Goal: Transaction & Acquisition: Download file/media

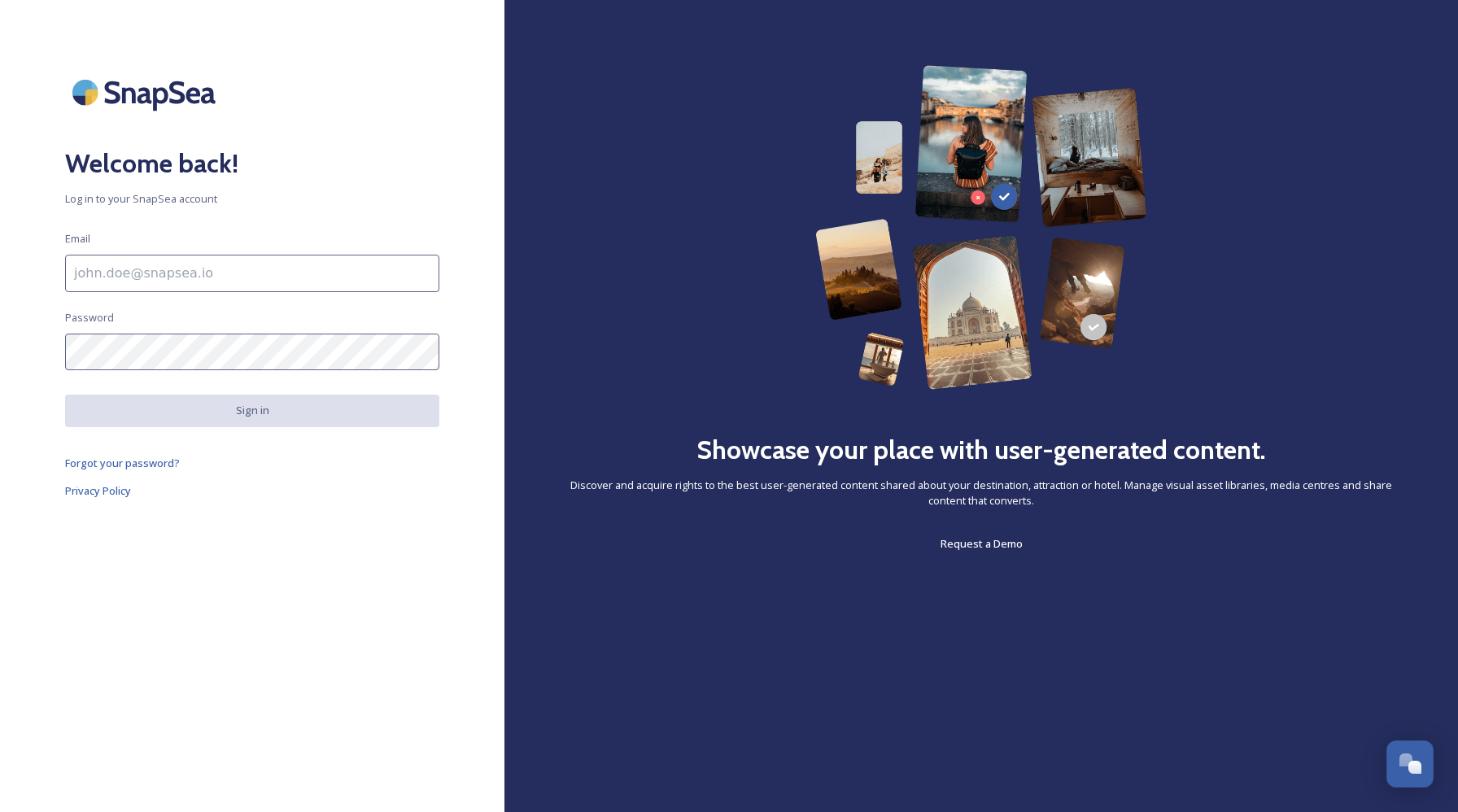
click at [256, 275] on input at bounding box center [252, 273] width 374 height 37
paste input "maha@rakhospitality.com"
type input "maha@rakhospitality.com"
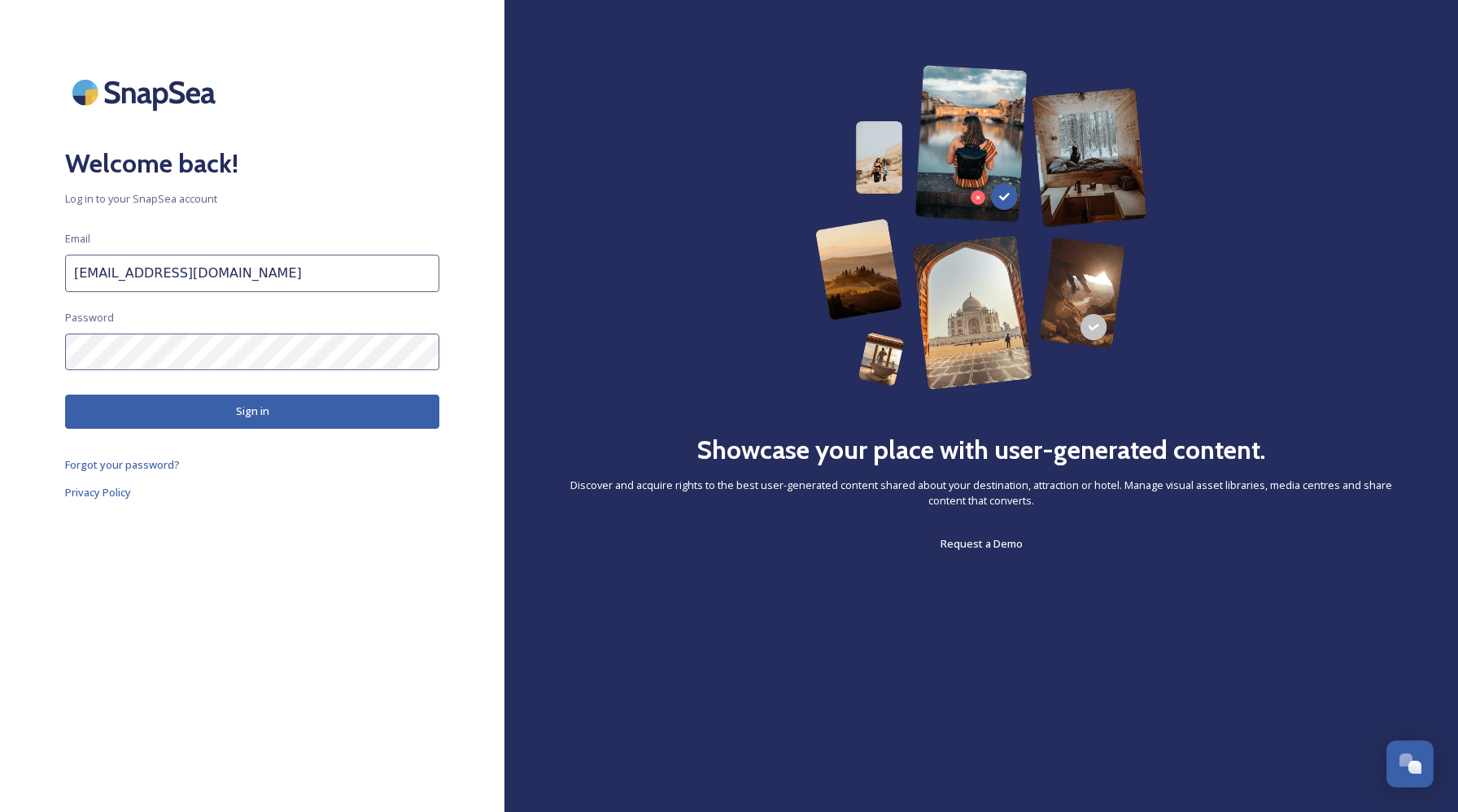
click at [195, 401] on button "Sign in" at bounding box center [252, 410] width 374 height 33
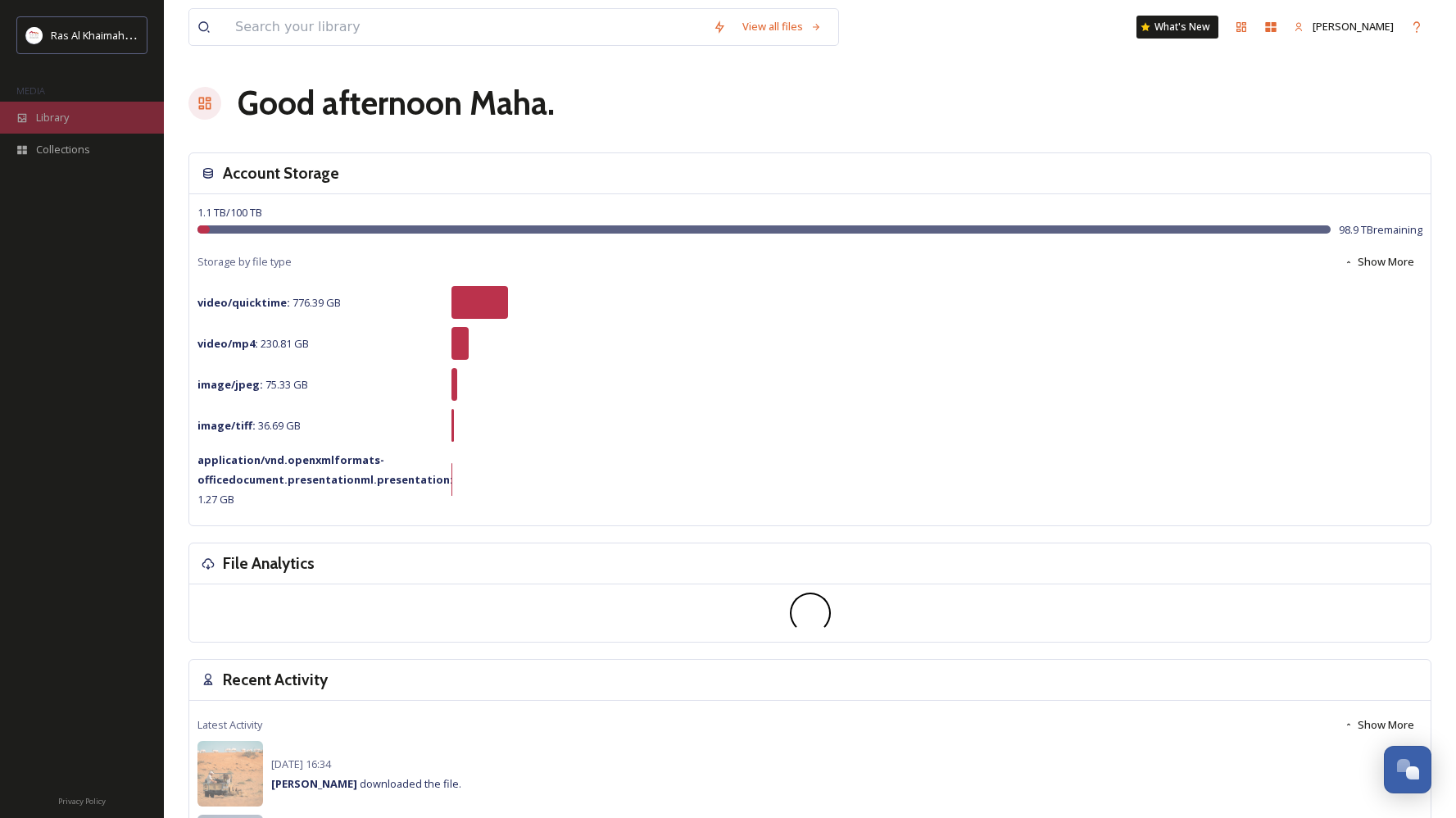
click at [61, 113] on span "Library" at bounding box center [53, 117] width 32 height 15
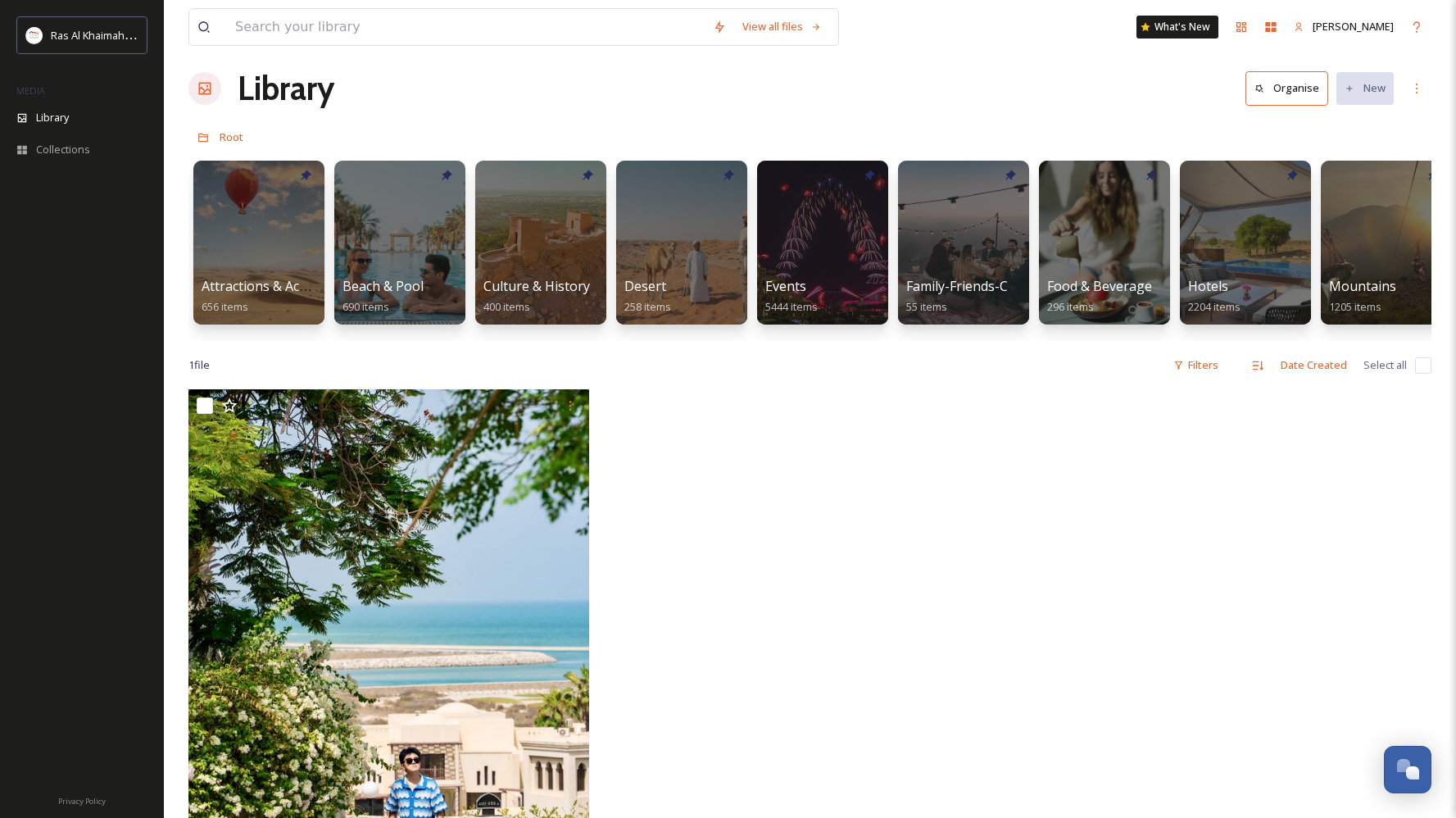
scroll to position [30, 0]
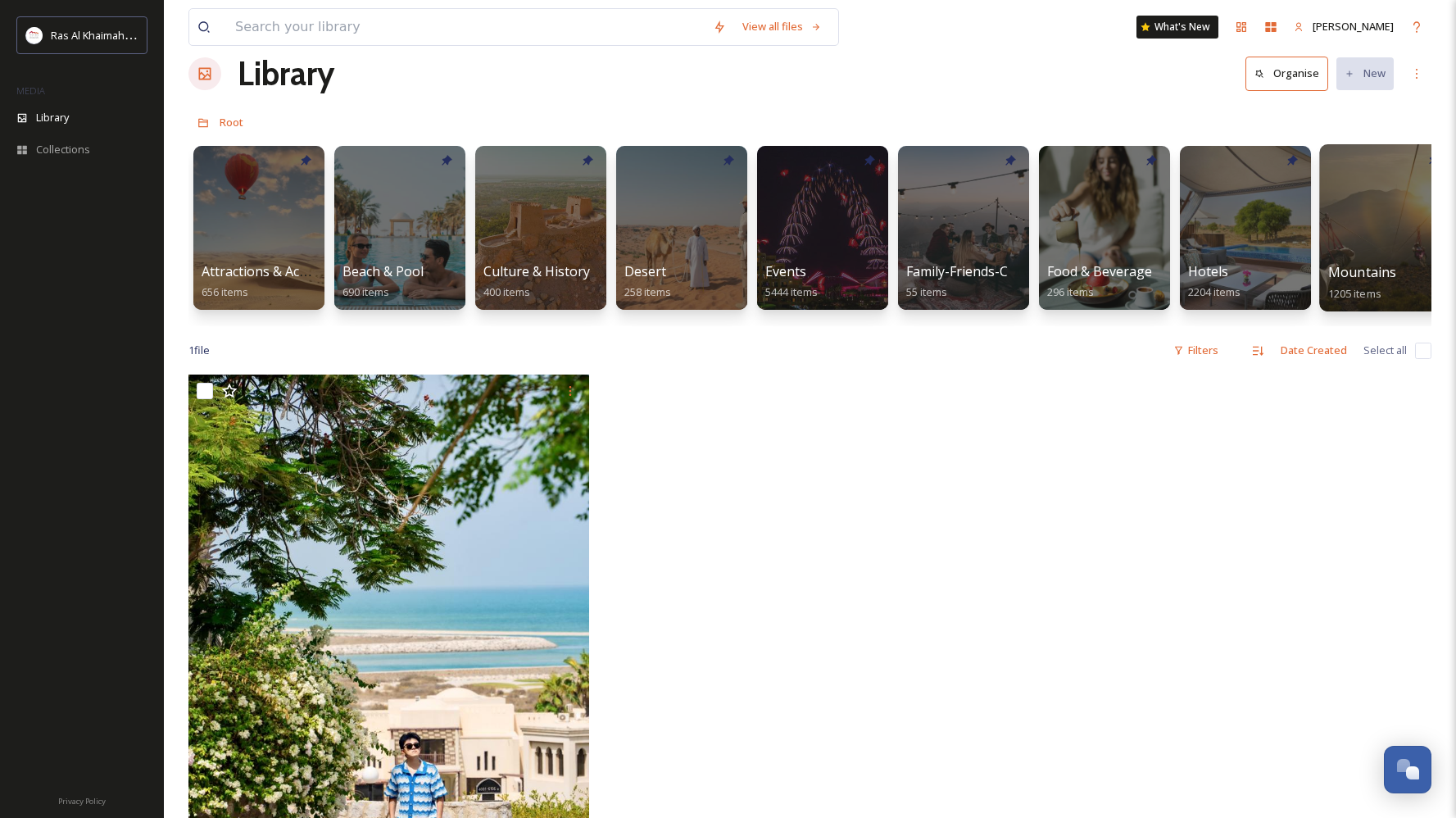
click at [1373, 252] on div at bounding box center [1386, 227] width 134 height 167
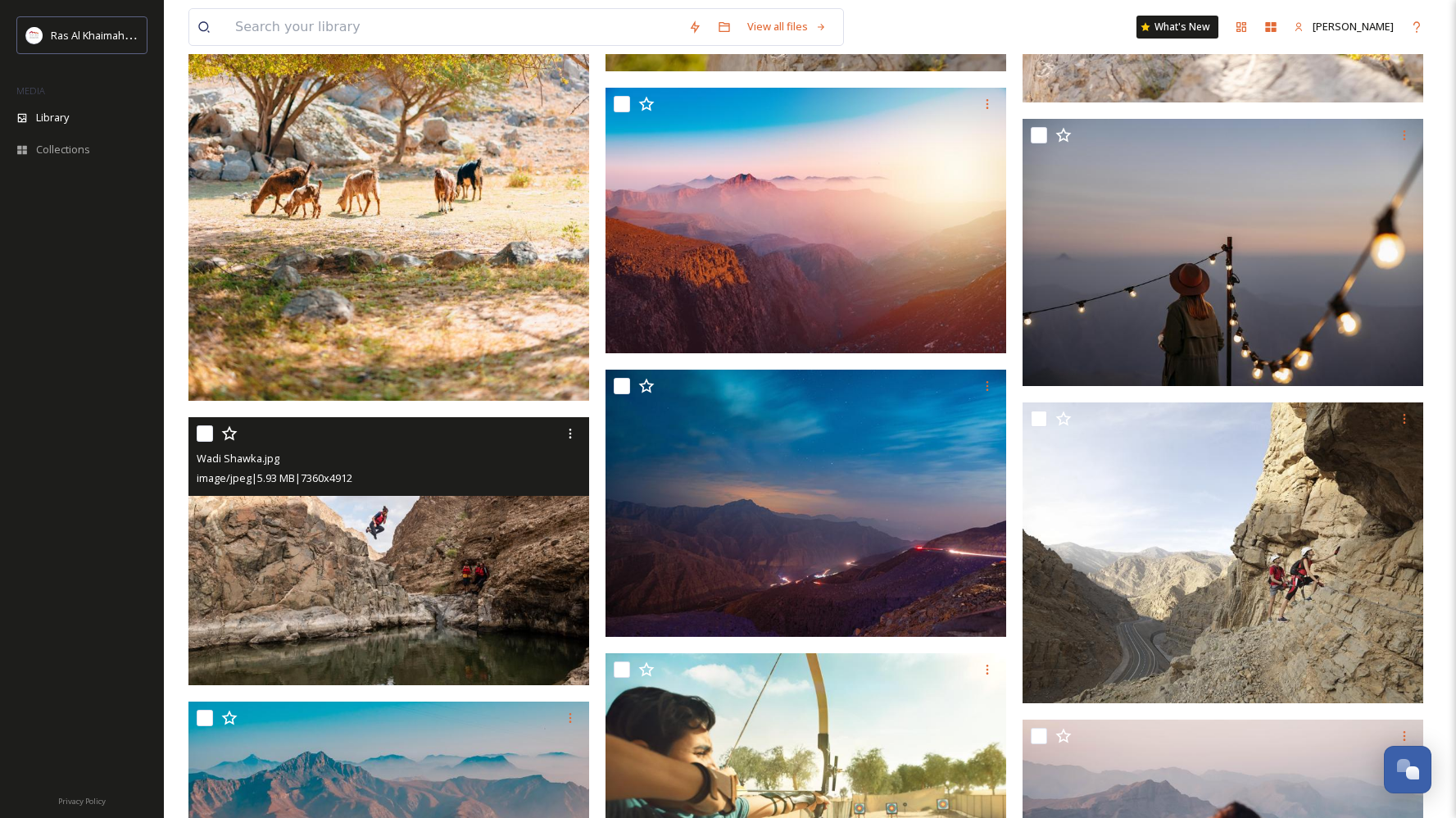
scroll to position [2241, 0]
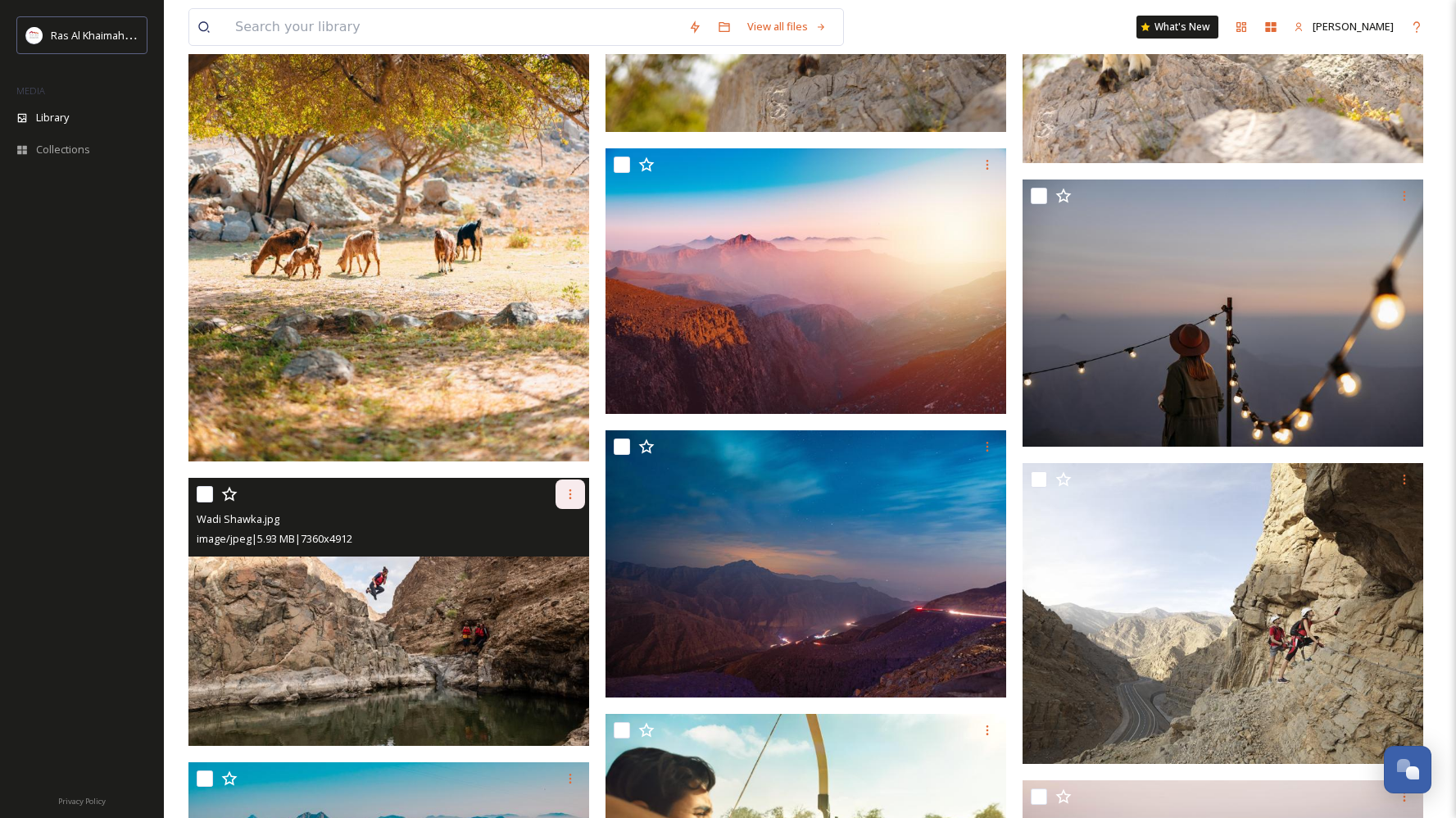
click at [566, 500] on icon at bounding box center [571, 494] width 13 height 13
click at [545, 570] on span "Download" at bounding box center [551, 562] width 50 height 15
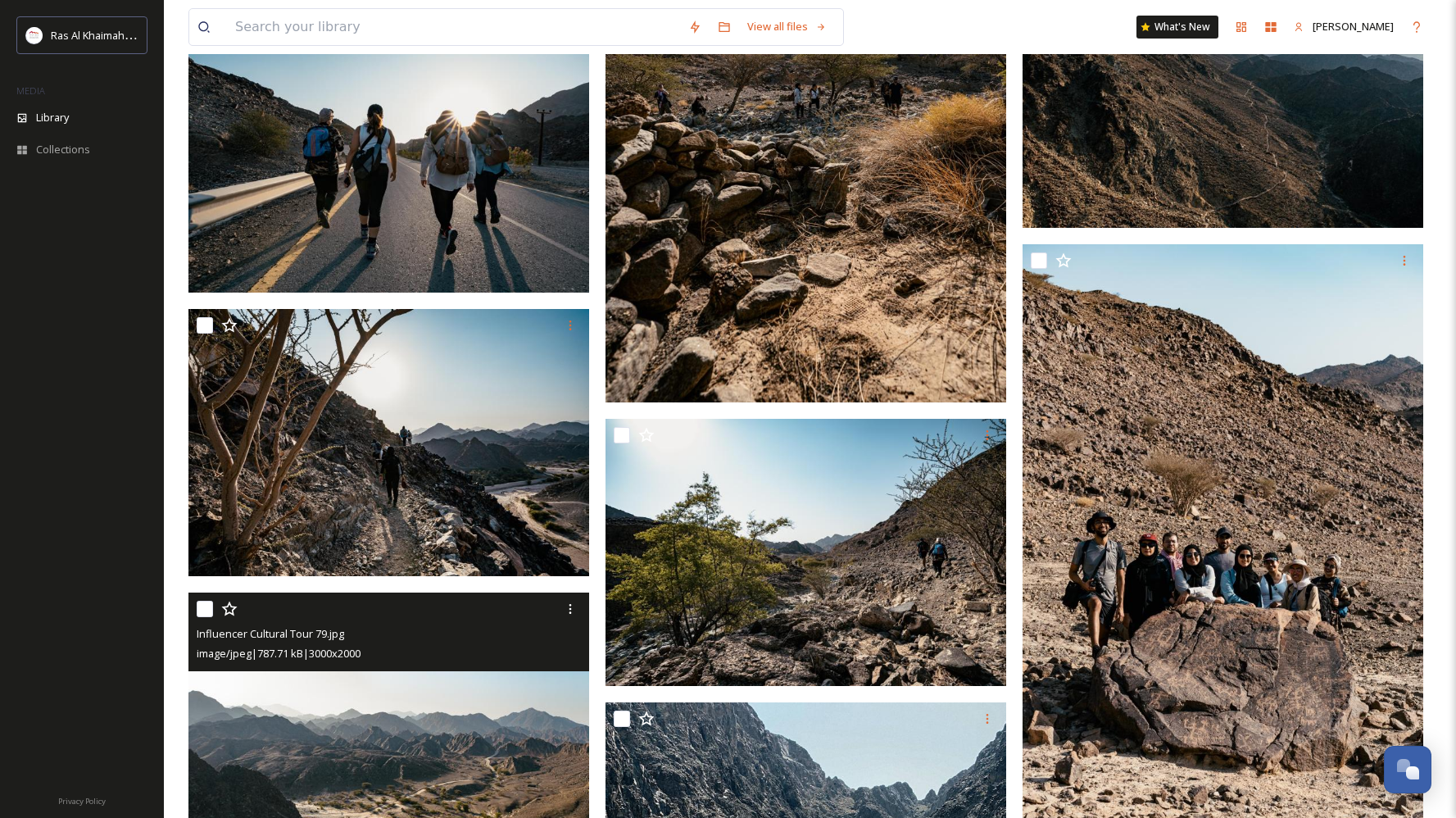
scroll to position [14455, 0]
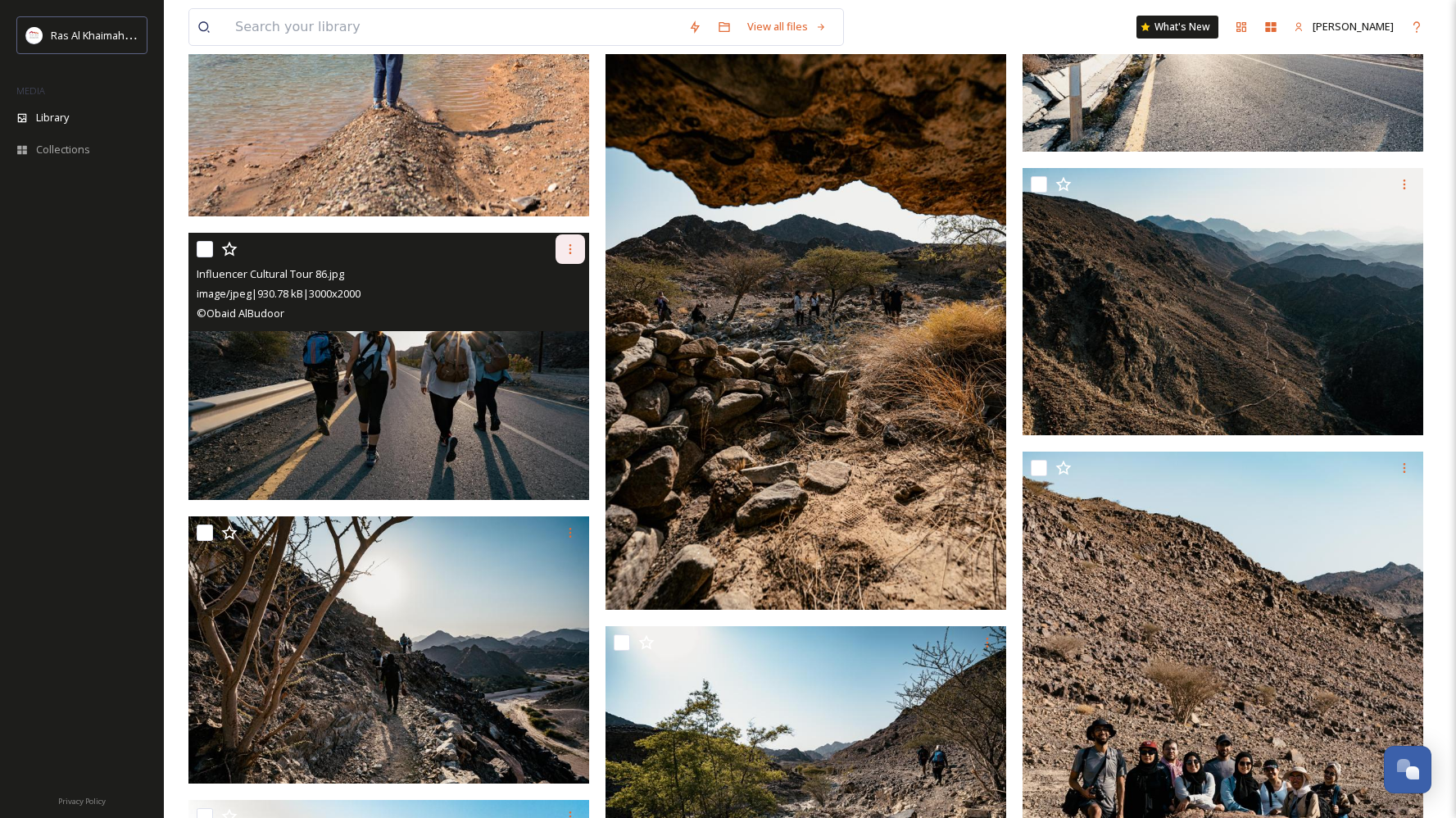
click at [568, 256] on icon at bounding box center [571, 249] width 13 height 13
click at [537, 325] on span "Download" at bounding box center [551, 317] width 50 height 15
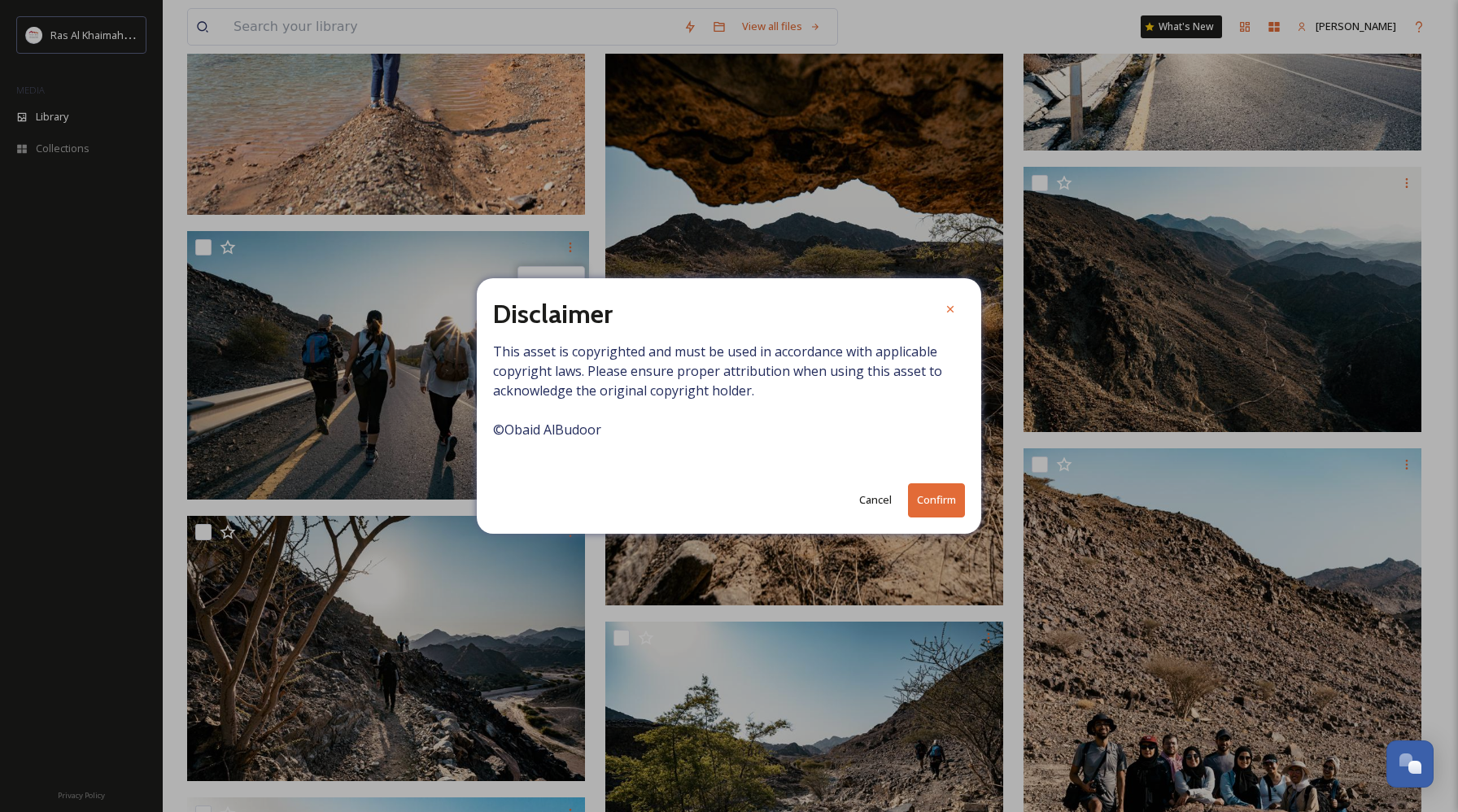
click at [926, 500] on button "Confirm" at bounding box center [937, 499] width 57 height 33
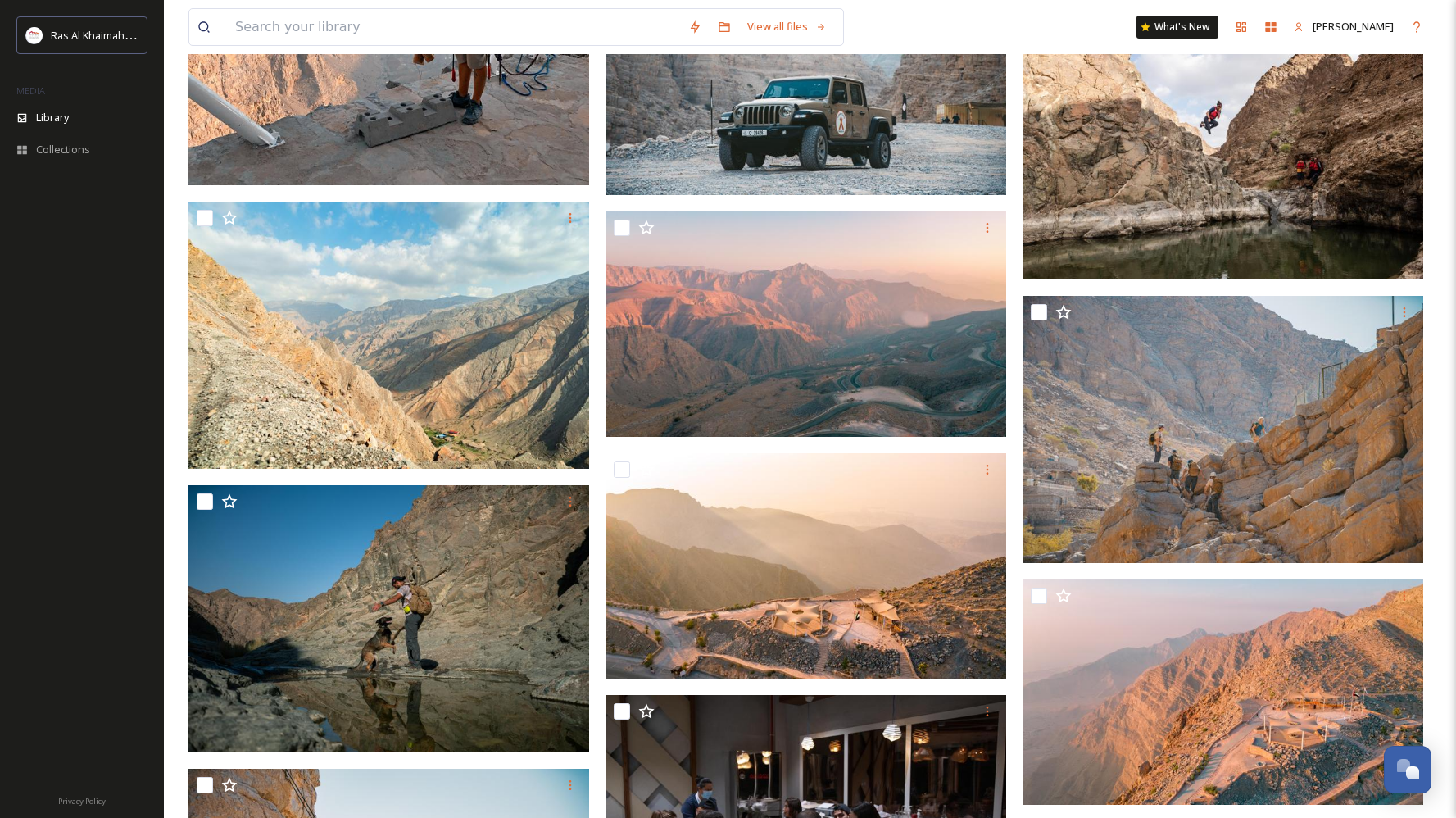
scroll to position [8034, 0]
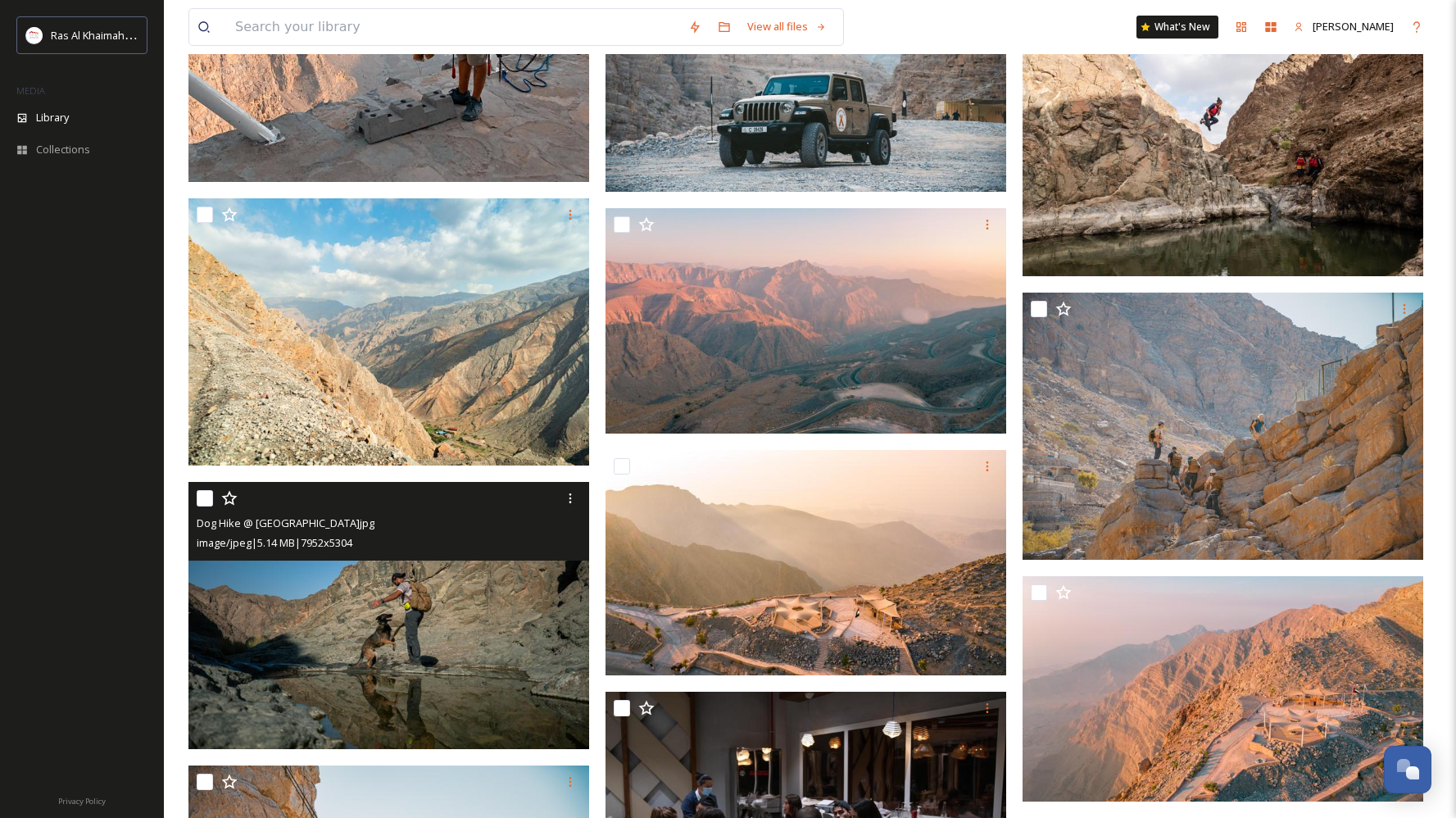
click at [453, 645] on img at bounding box center [389, 616] width 401 height 267
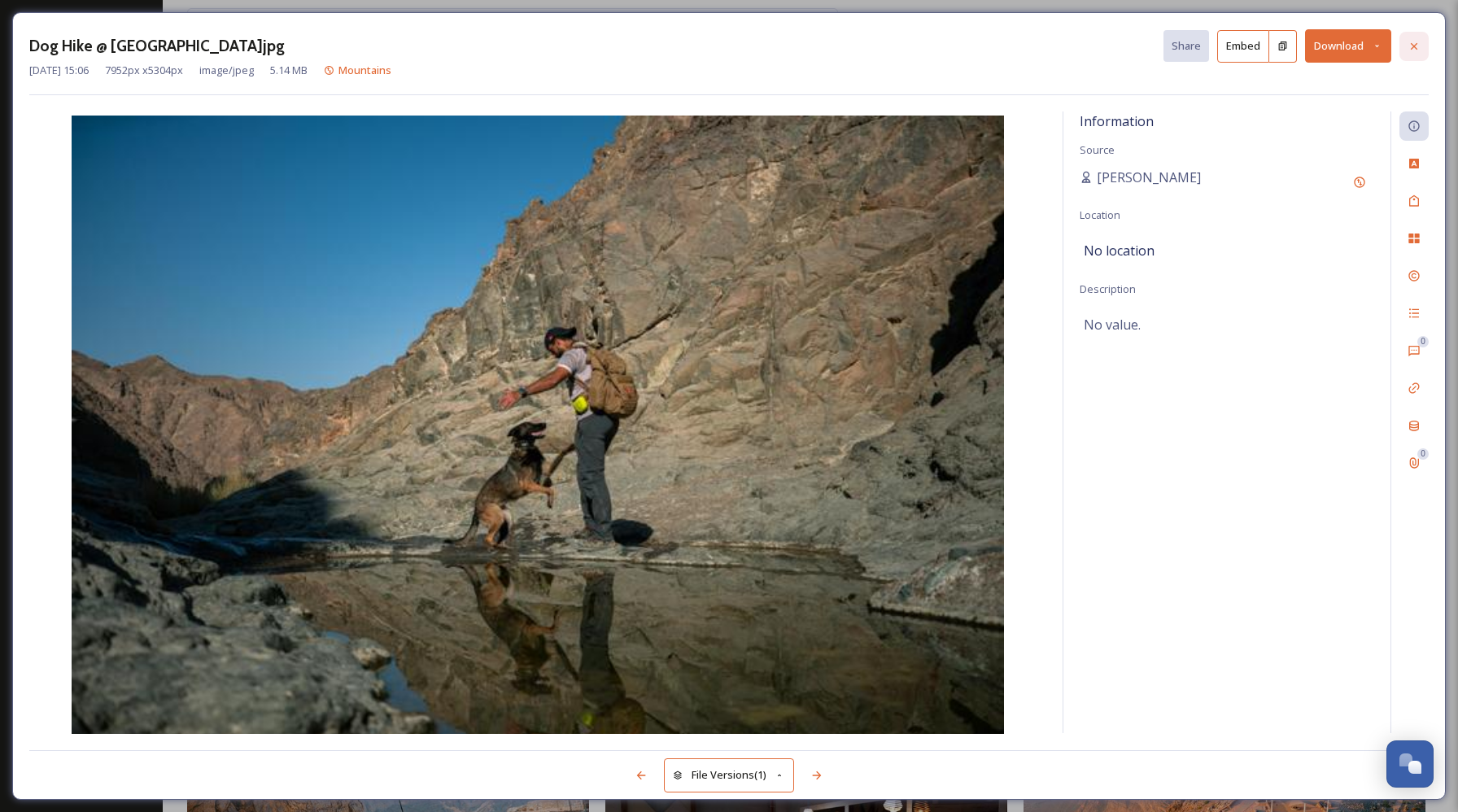
click at [1420, 45] on icon at bounding box center [1414, 46] width 13 height 13
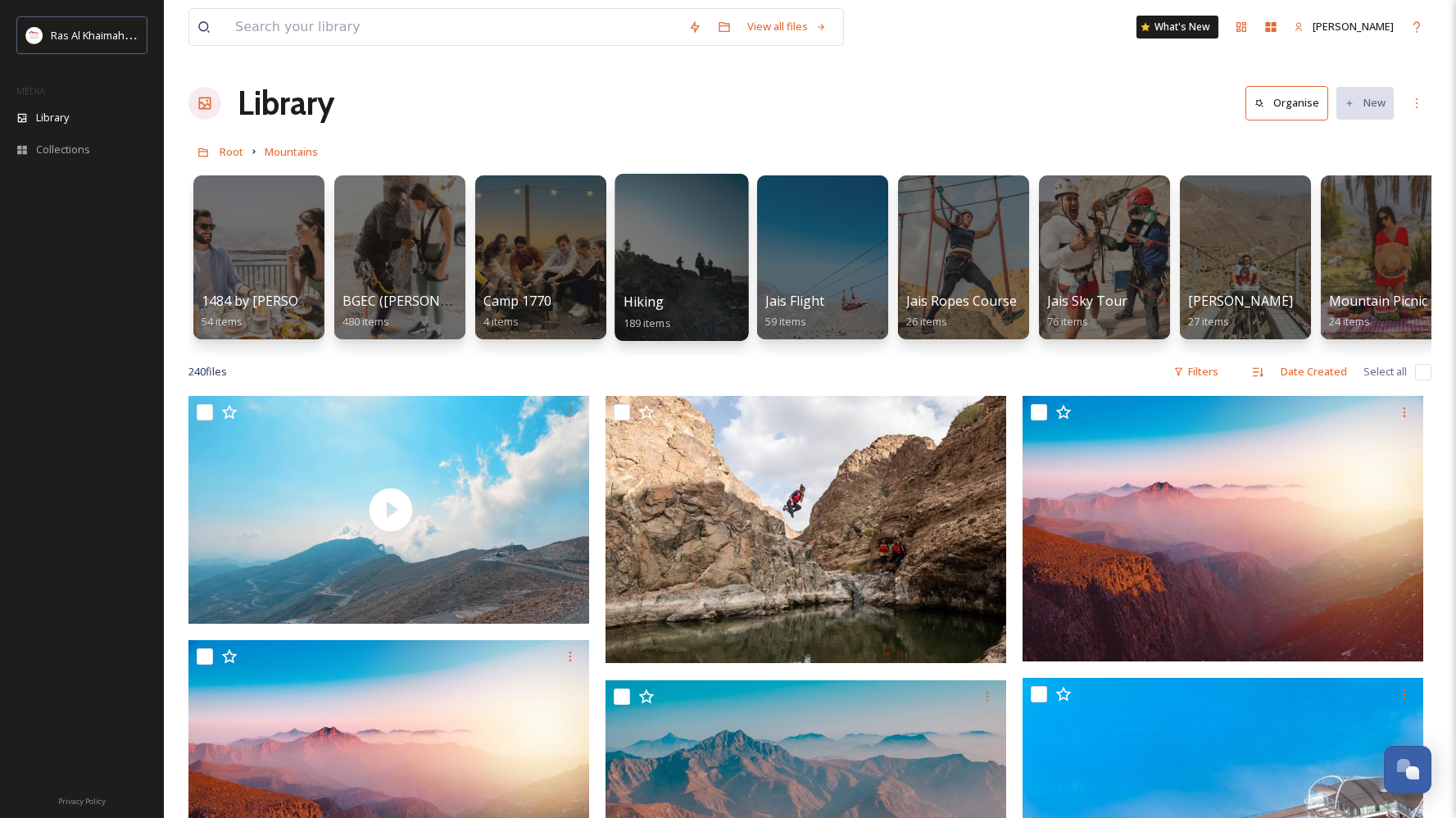
click at [680, 227] on div at bounding box center [682, 257] width 134 height 167
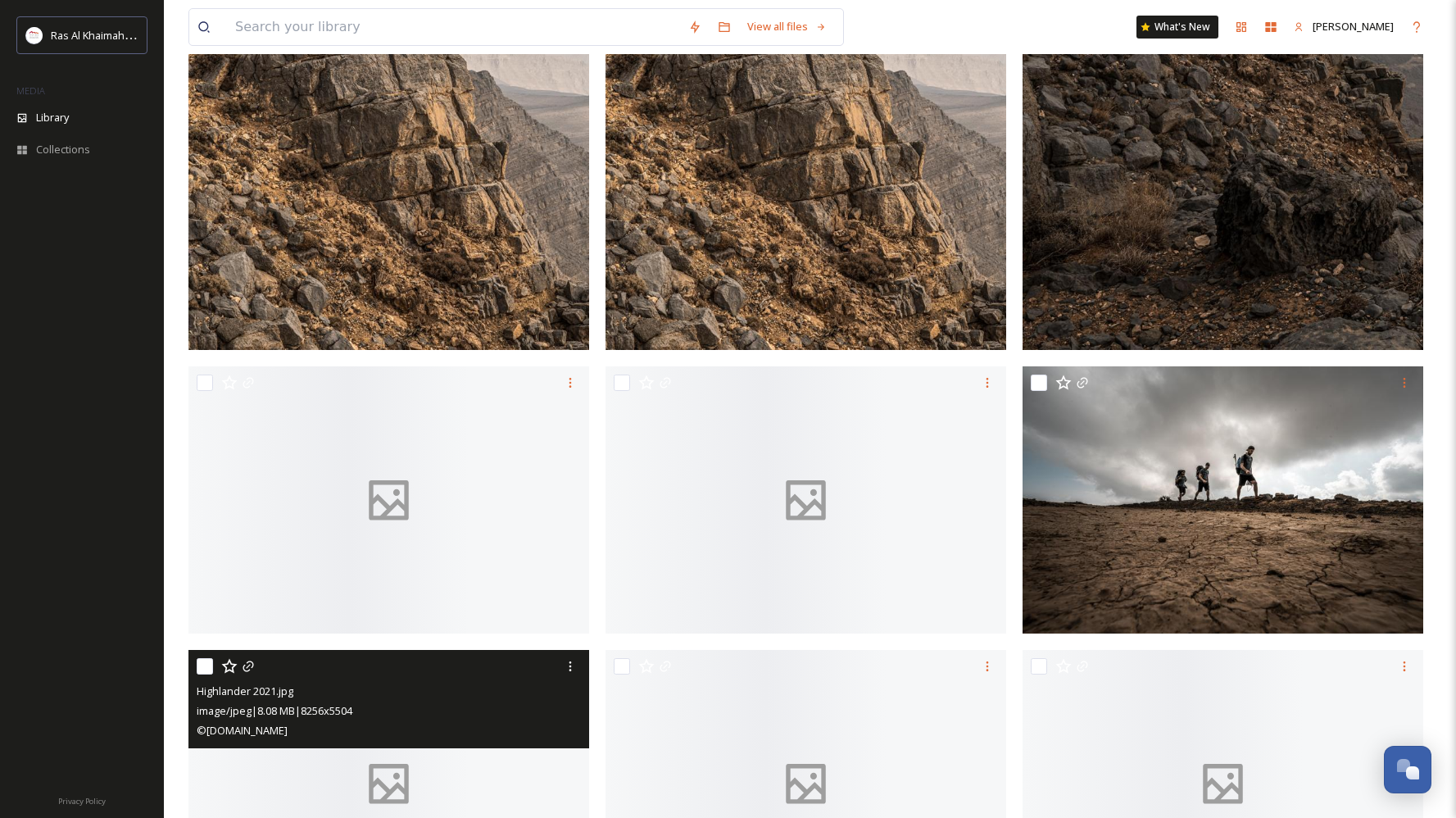
scroll to position [4877, 0]
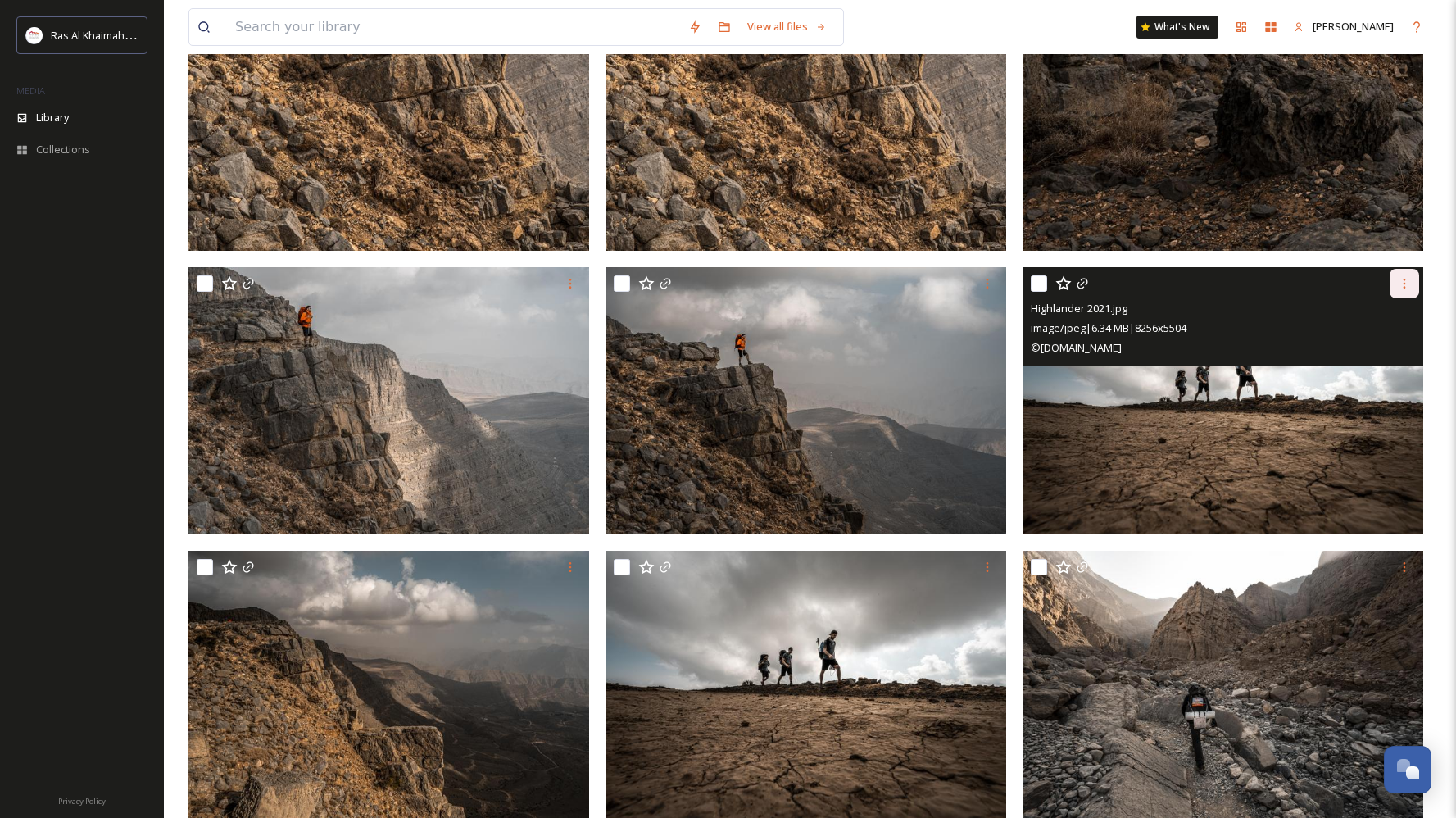
click at [1406, 283] on icon at bounding box center [1404, 283] width 13 height 13
click at [1371, 345] on span "Download" at bounding box center [1385, 352] width 50 height 15
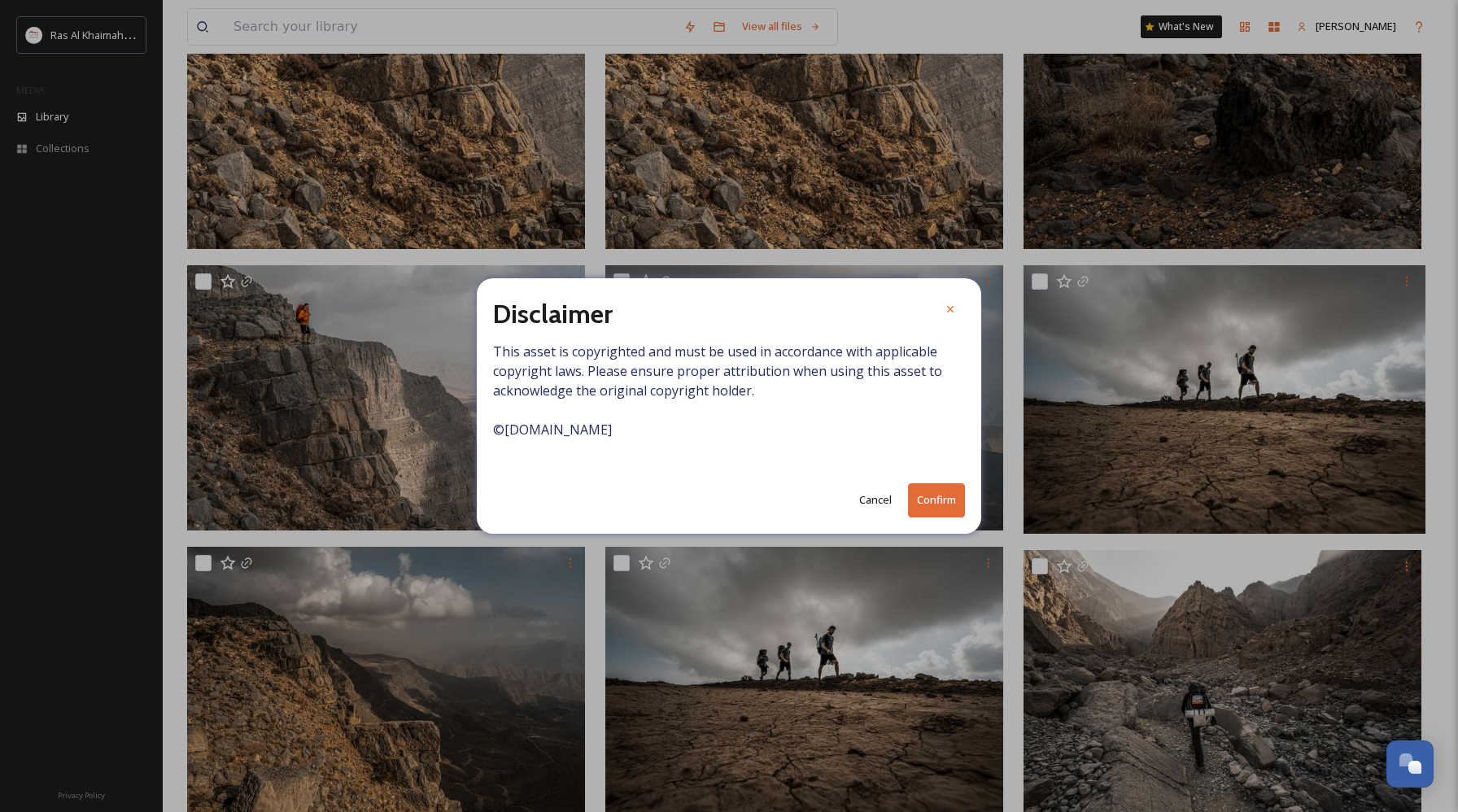
click at [939, 508] on button "Confirm" at bounding box center [937, 499] width 57 height 33
click at [949, 306] on icon at bounding box center [951, 310] width 13 height 13
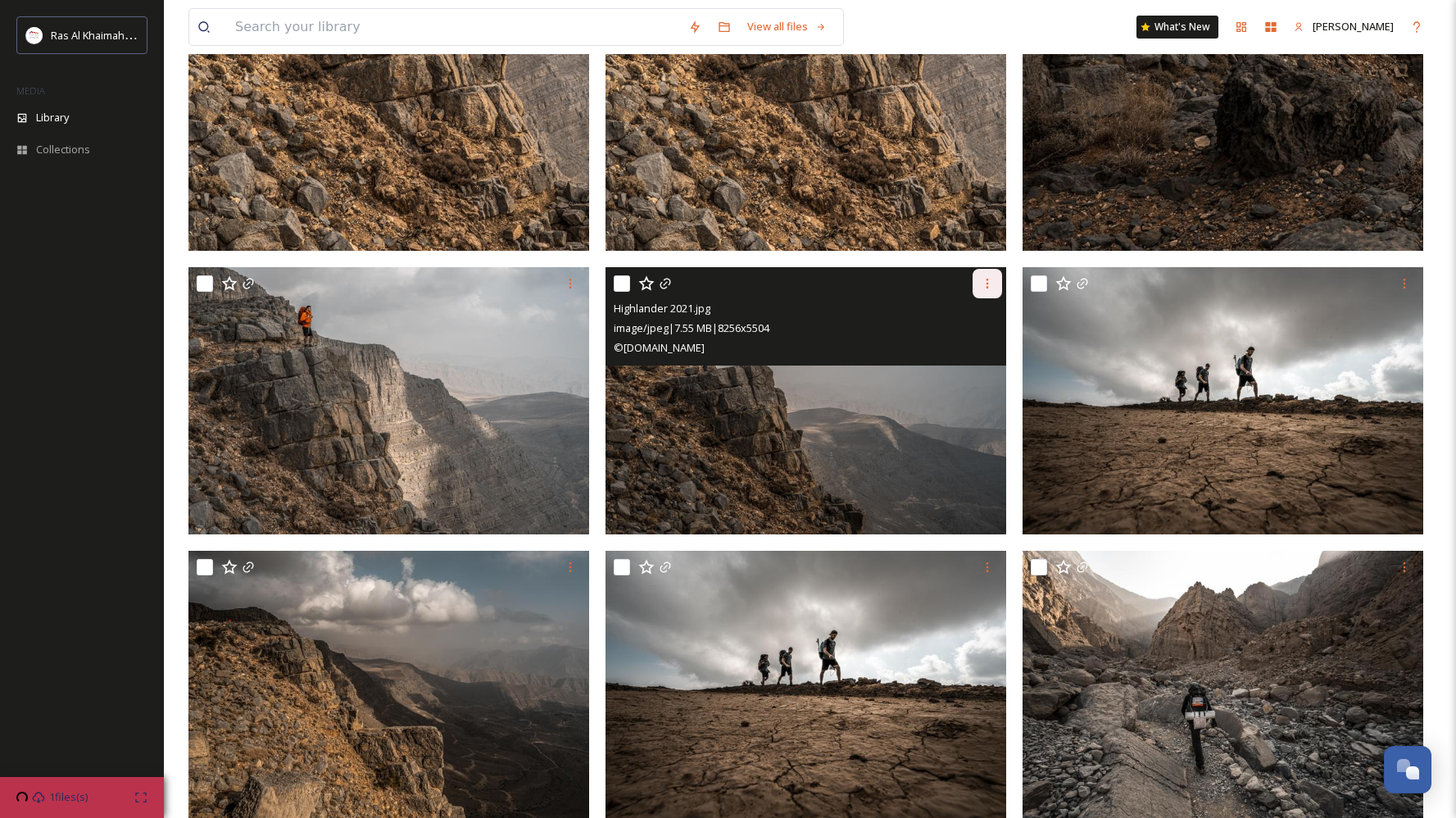
click at [989, 286] on icon at bounding box center [988, 283] width 13 height 13
click at [942, 352] on div "Download" at bounding box center [968, 350] width 67 height 31
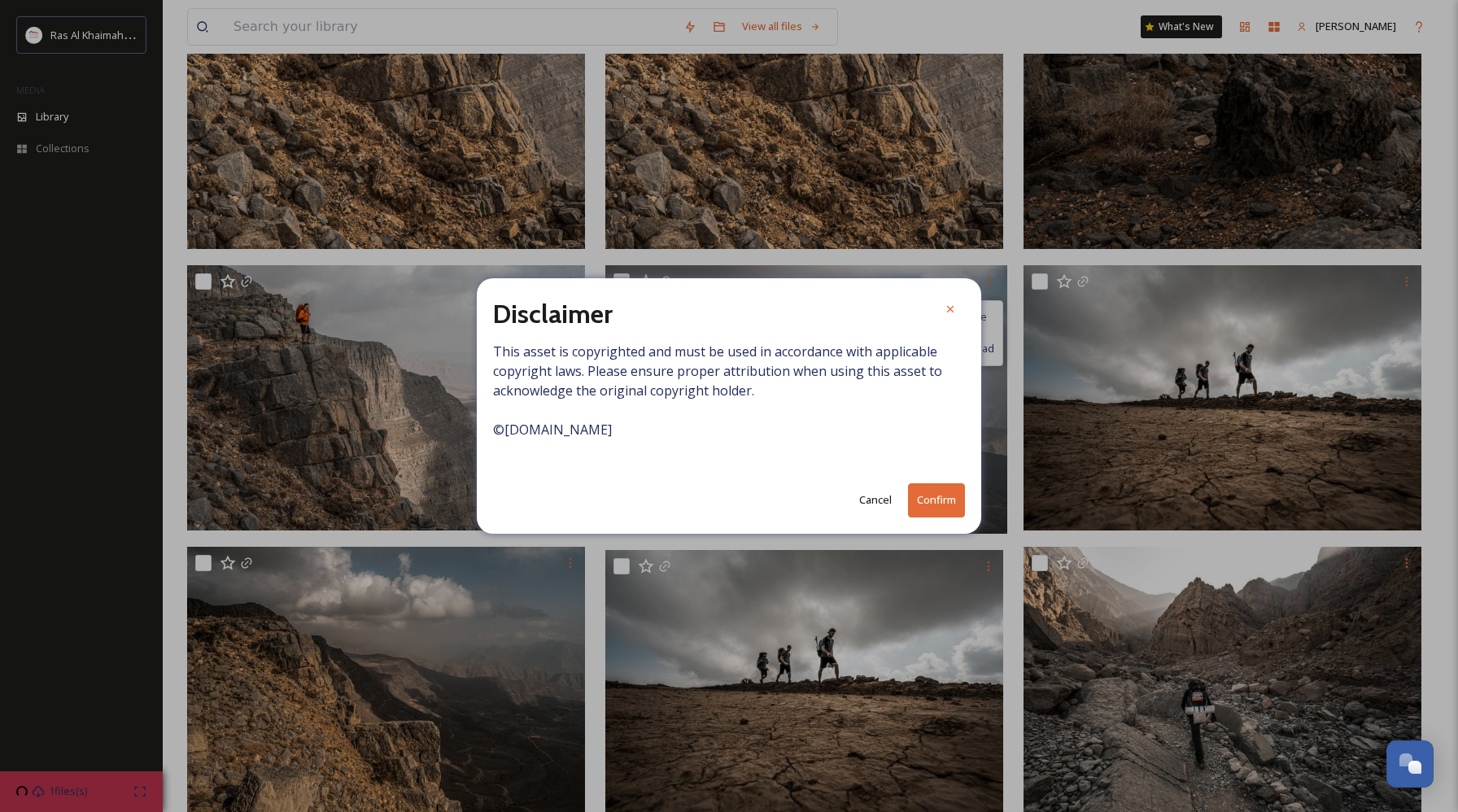
click at [946, 505] on button "Confirm" at bounding box center [937, 499] width 57 height 33
